Goal: Navigation & Orientation: Go to known website

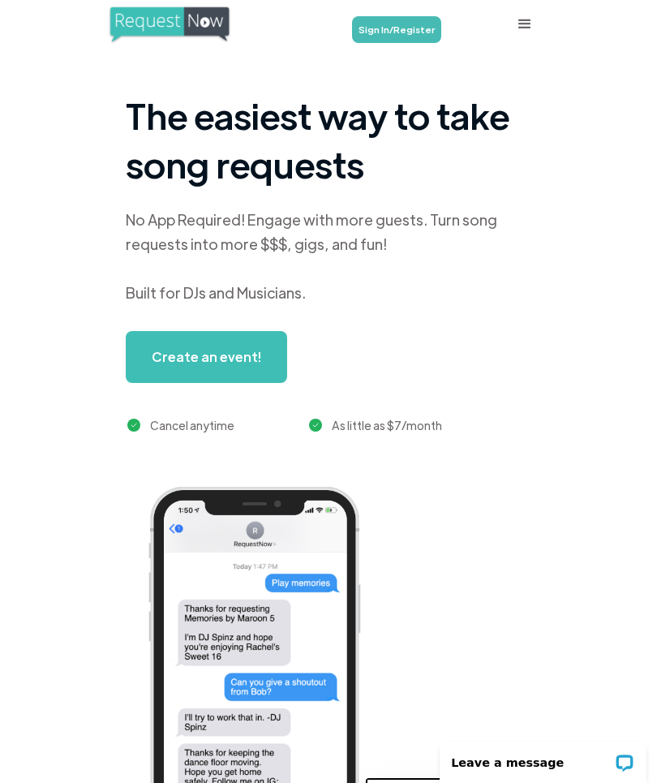
click at [392, 36] on link "Sign In/Register" at bounding box center [396, 29] width 89 height 27
click at [386, 33] on link "Sign In/Register" at bounding box center [396, 29] width 89 height 27
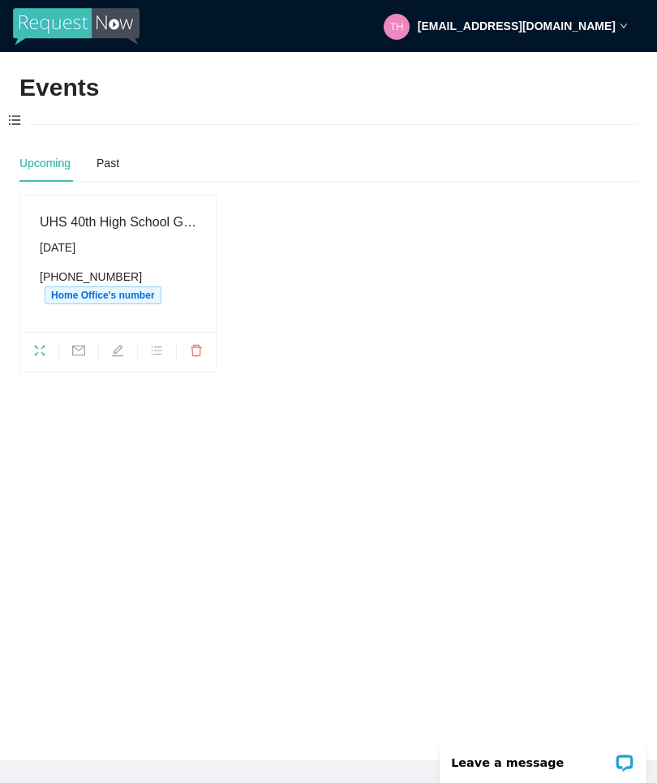
click at [148, 247] on div "[DATE]" at bounding box center [118, 247] width 157 height 18
click at [121, 244] on div "[DATE]" at bounding box center [118, 247] width 157 height 18
click at [41, 346] on icon "fullscreen" at bounding box center [39, 350] width 13 height 13
